Goal: Task Accomplishment & Management: Manage account settings

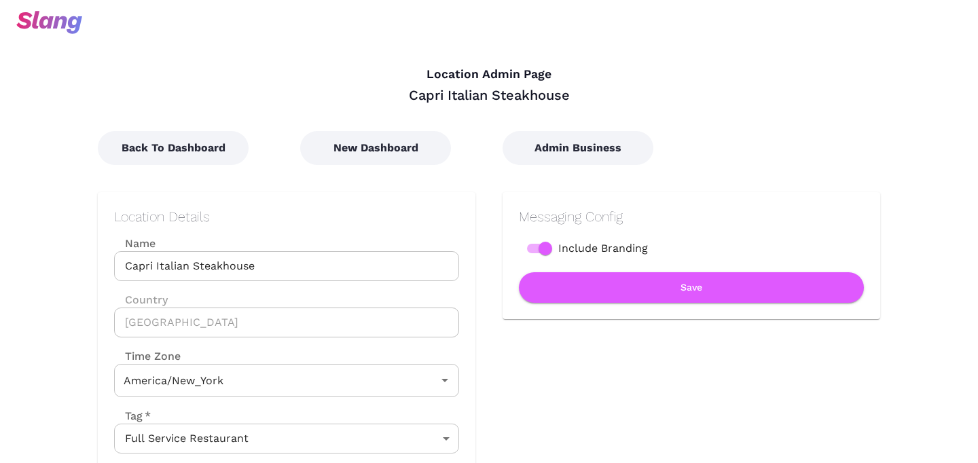
type input "Eastern Time"
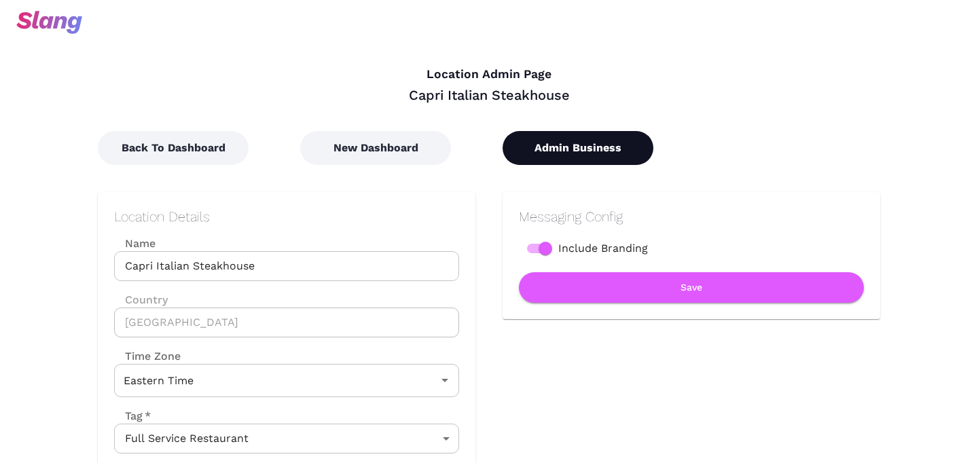
click at [576, 141] on button "Admin Business" at bounding box center [577, 148] width 151 height 34
click at [581, 160] on button "Admin Business" at bounding box center [577, 148] width 151 height 34
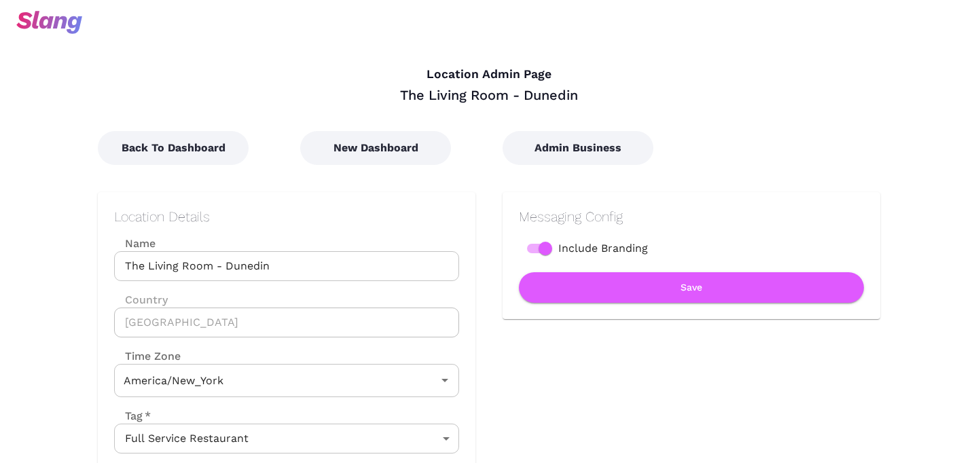
type input "Eastern Time"
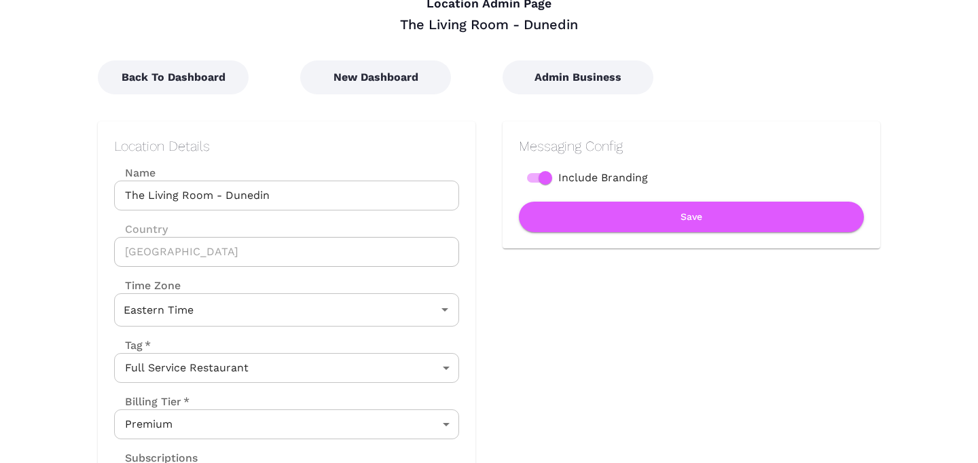
scroll to position [65, 0]
